Goal: Task Accomplishment & Management: Use online tool/utility

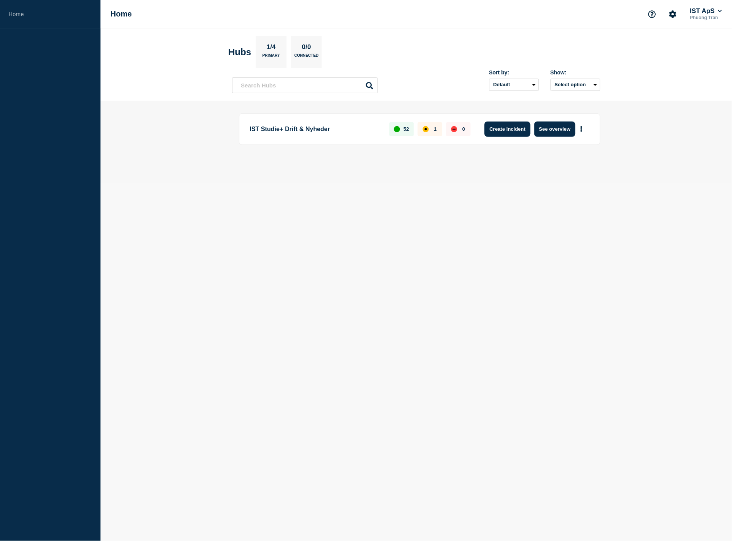
click at [489, 131] on button "Create incident" at bounding box center [507, 129] width 46 height 15
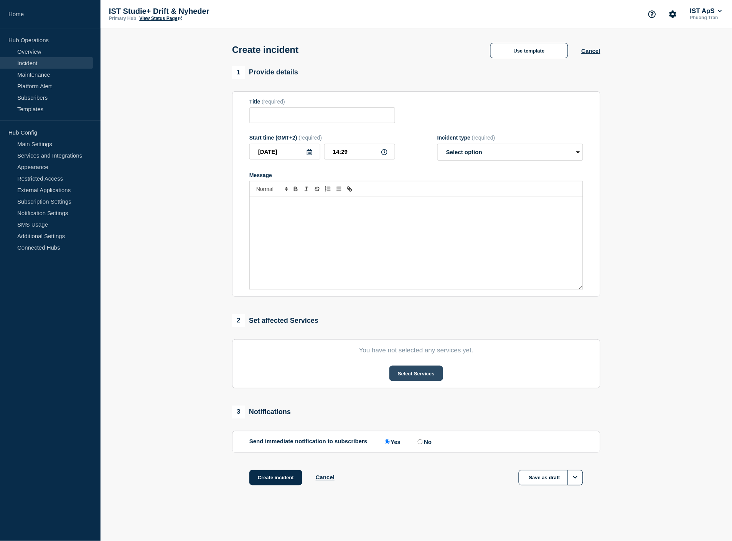
click at [413, 378] on button "Select Services" at bounding box center [415, 373] width 53 height 15
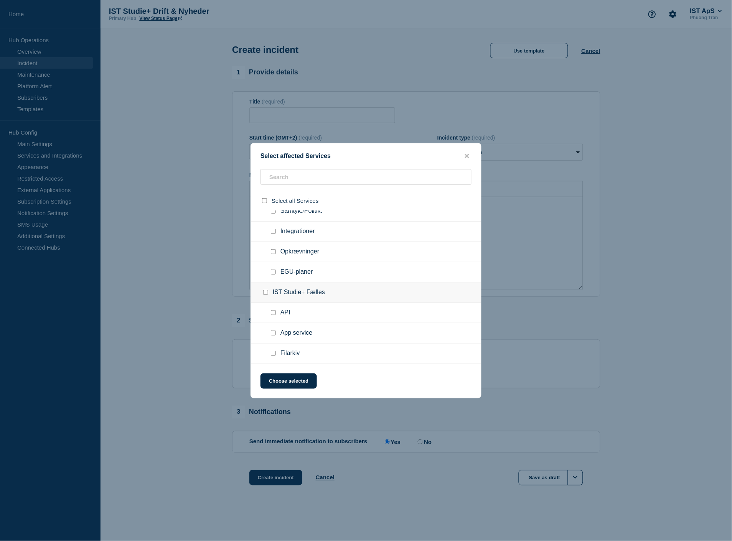
scroll to position [972, 0]
click at [273, 364] on input "Login checkbox" at bounding box center [273, 366] width 5 height 5
checkbox input "true"
click at [284, 382] on button "Choose selected" at bounding box center [288, 381] width 56 height 15
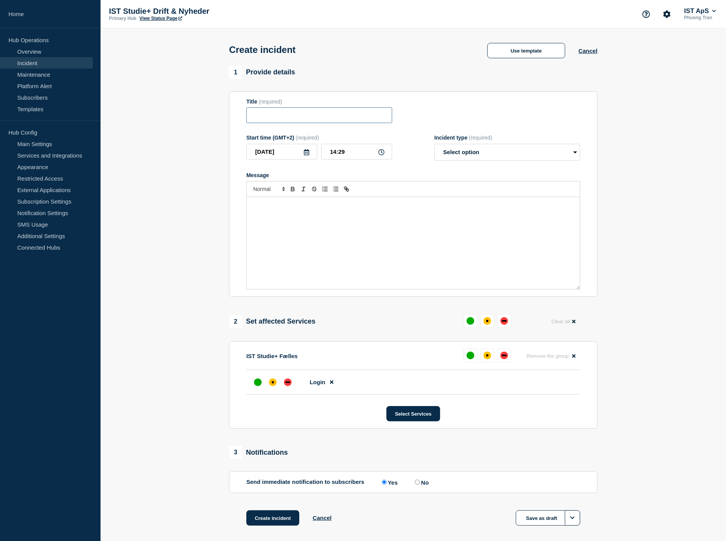
click at [324, 118] on input "Title" at bounding box center [319, 115] width 146 height 16
type input "Synkronisering til Unilogin"
click at [289, 207] on p "Message" at bounding box center [412, 205] width 321 height 7
click at [500, 153] on select "Select option Investigating Identified Monitoring" at bounding box center [507, 152] width 146 height 17
select select "investigating"
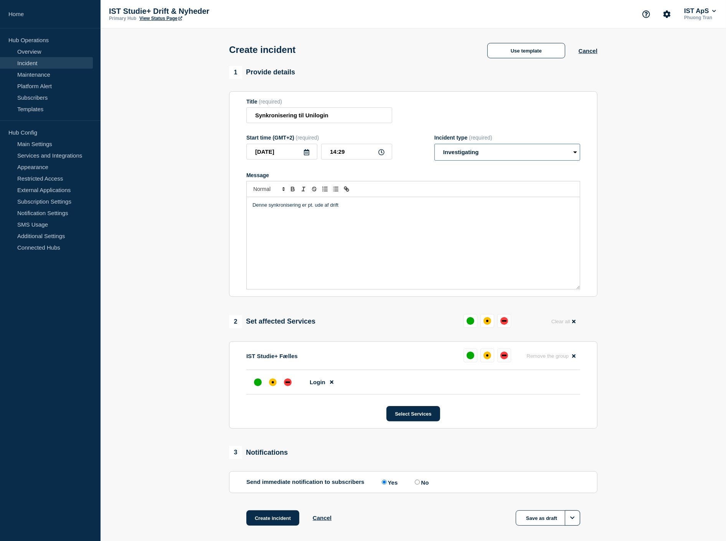
click at [434, 146] on select "Select option Investigating Identified Monitoring" at bounding box center [507, 152] width 146 height 17
click at [485, 325] on div "affected" at bounding box center [487, 321] width 8 height 8
click at [359, 205] on p "Denne synkronisering er pt. ude af drift" at bounding box center [412, 205] width 321 height 7
click at [273, 522] on button "Create incident" at bounding box center [272, 517] width 53 height 15
